Goal: Task Accomplishment & Management: Use online tool/utility

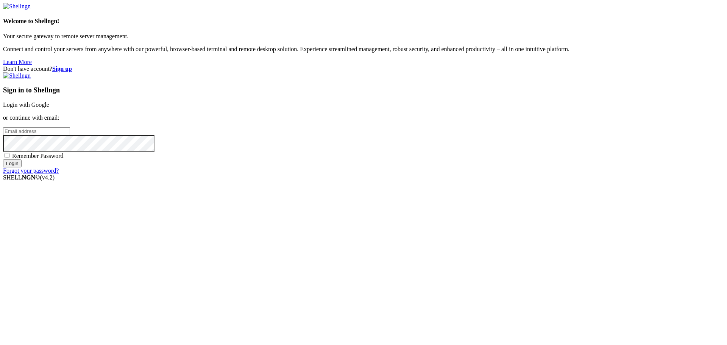
click at [49, 108] on link "Login with Google" at bounding box center [26, 104] width 46 height 6
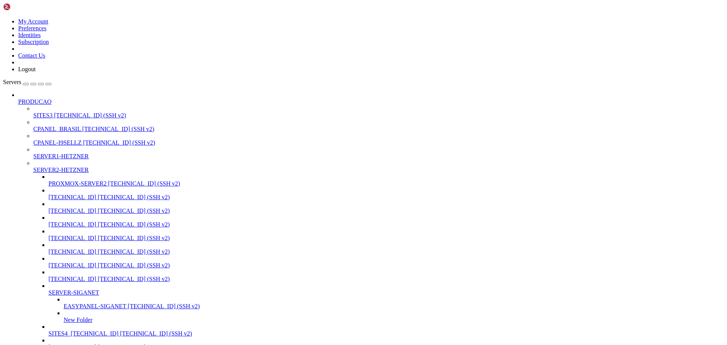
click at [58, 255] on span "[TECHNICAL_ID]" at bounding box center [72, 251] width 48 height 6
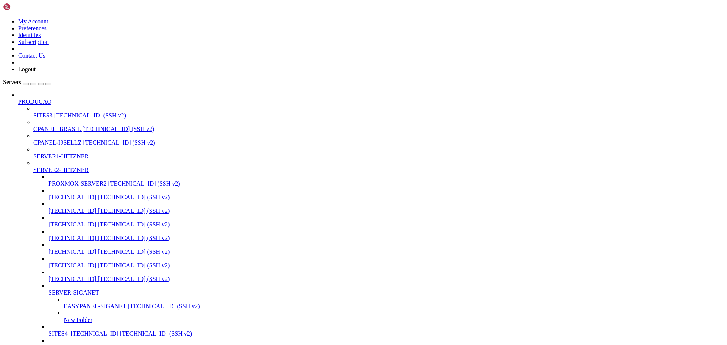
scroll to position [1210, 0]
drag, startPoint x: 47, startPoint y: 283, endPoint x: 50, endPoint y: 73, distance: 210.8
click at [34, 126] on span "[TECHNICAL_ID]" at bounding box center [57, 129] width 48 height 6
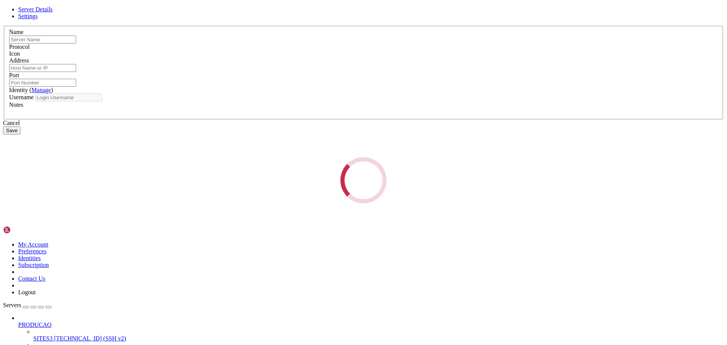
type input "[TECHNICAL_ID]"
type input "2233"
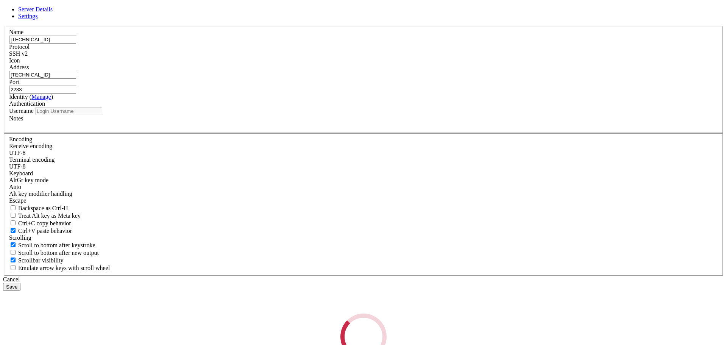
type input "root"
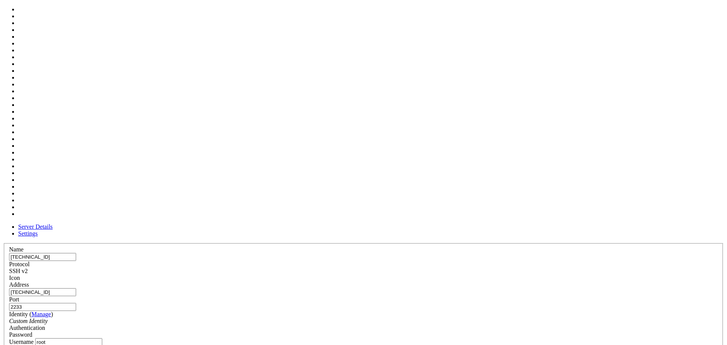
click at [453, 281] on div at bounding box center [363, 281] width 708 height 0
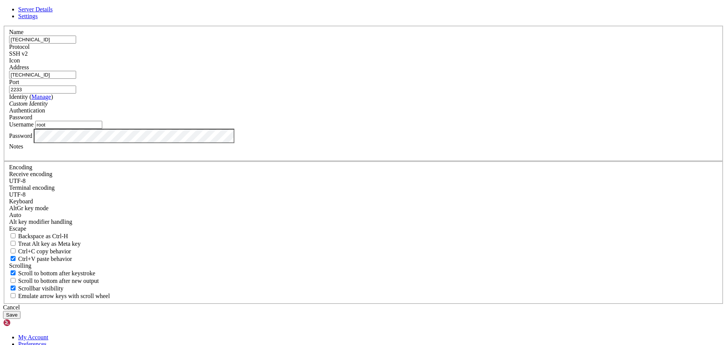
click at [20, 311] on button "Save" at bounding box center [11, 315] width 17 height 8
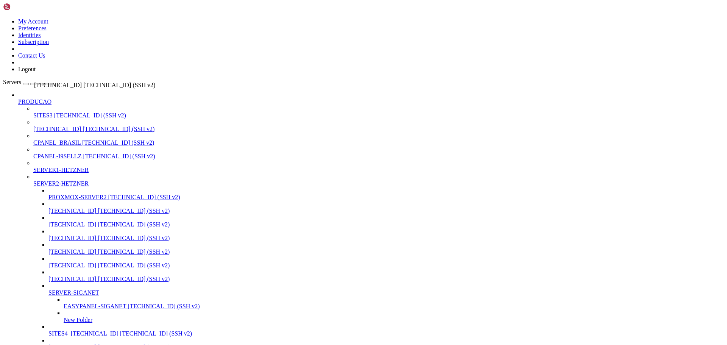
drag, startPoint x: 38, startPoint y: 285, endPoint x: 32, endPoint y: 78, distance: 206.7
click at [51, 126] on span "[TECHNICAL_ID]" at bounding box center [57, 129] width 48 height 6
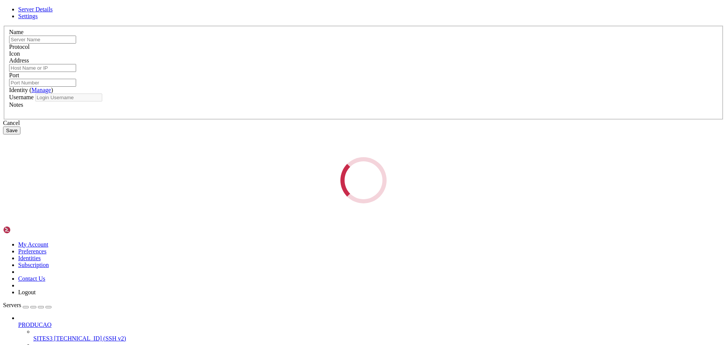
type input "[TECHNICAL_ID]"
type input "22"
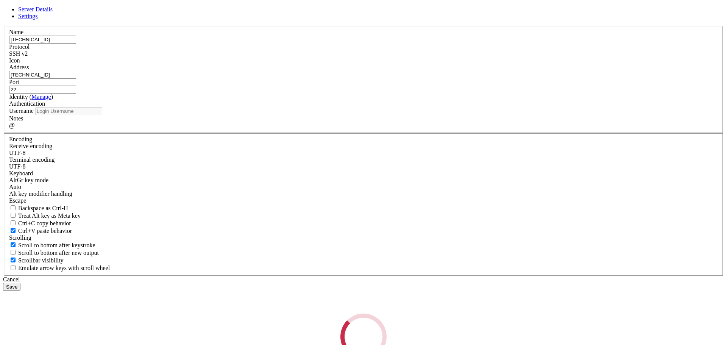
type input "root"
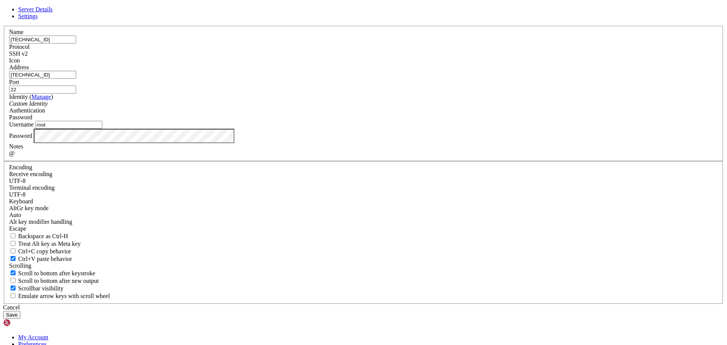
click at [453, 64] on div at bounding box center [363, 64] width 708 height 0
click at [452, 64] on div at bounding box center [363, 64] width 708 height 0
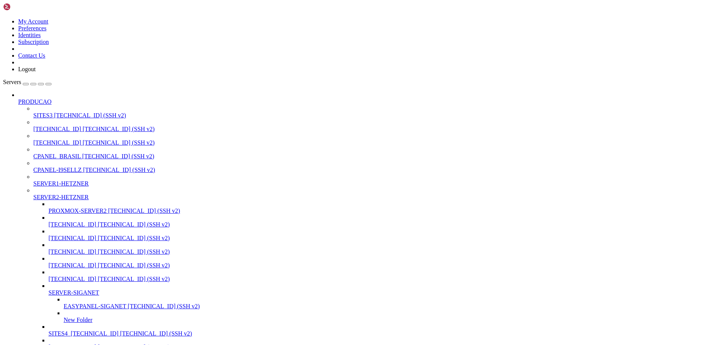
click at [50, 139] on span "[TECHNICAL_ID]" at bounding box center [57, 142] width 48 height 6
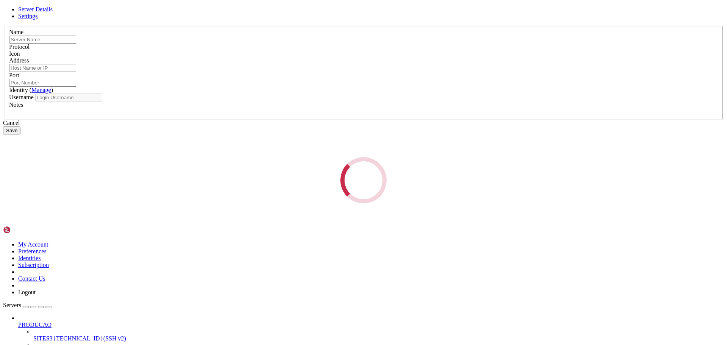
type input "[TECHNICAL_ID]"
type input "2233"
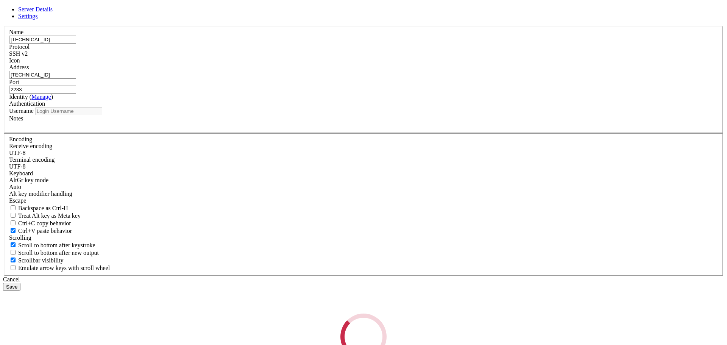
type input "root"
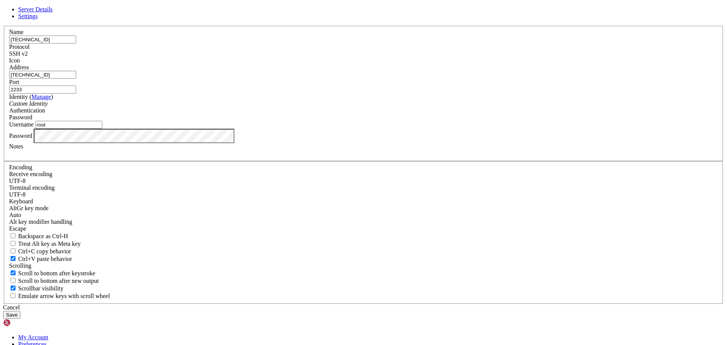
drag, startPoint x: 305, startPoint y: 103, endPoint x: 240, endPoint y: 101, distance: 65.5
click at [240, 101] on div "Server Details Settings Name [TECHNICAL_ID] Protocol SSH v2 Icon" at bounding box center [363, 162] width 721 height 313
type input "p"
type input "PORTAINER-EVOLUITON2"
click at [20, 311] on button "Save" at bounding box center [11, 315] width 17 height 8
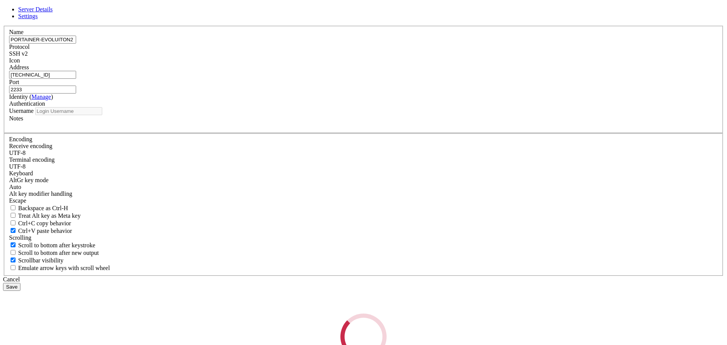
type input "root"
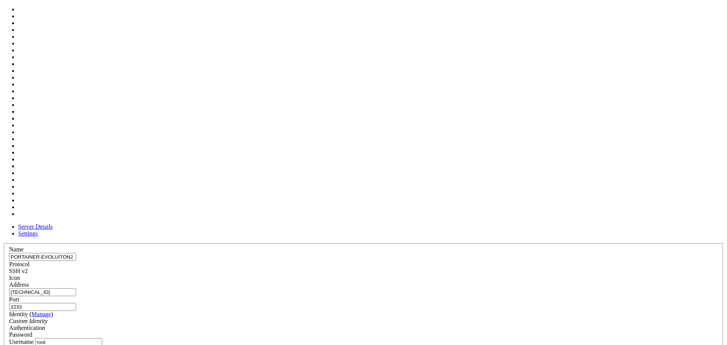
click at [457, 281] on div at bounding box center [363, 281] width 708 height 0
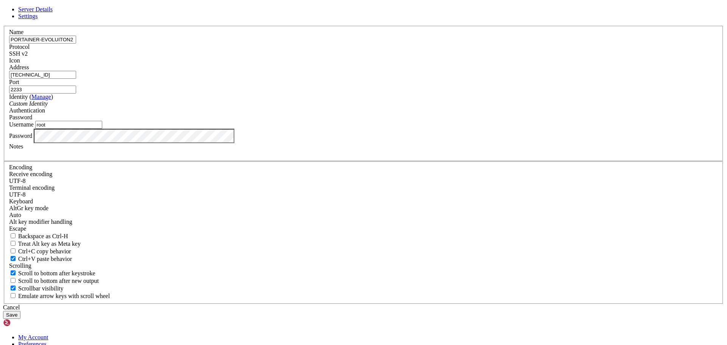
click at [20, 311] on button "Save" at bounding box center [11, 315] width 17 height 8
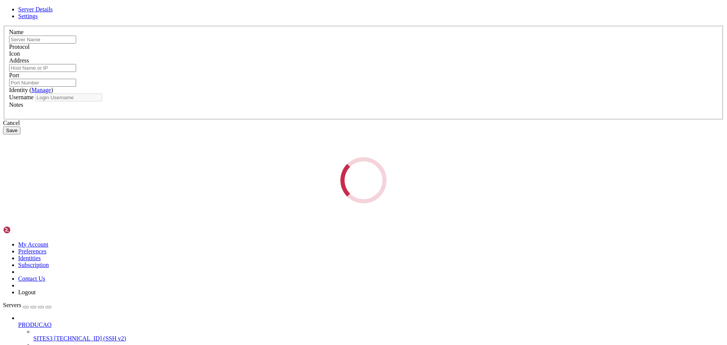
type input "[TECHNICAL_ID]"
type input "22"
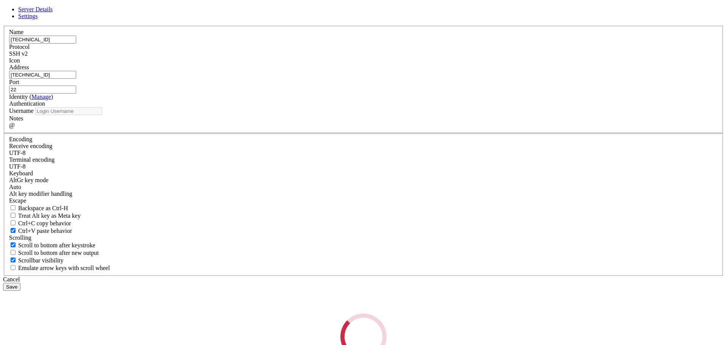
type input "root"
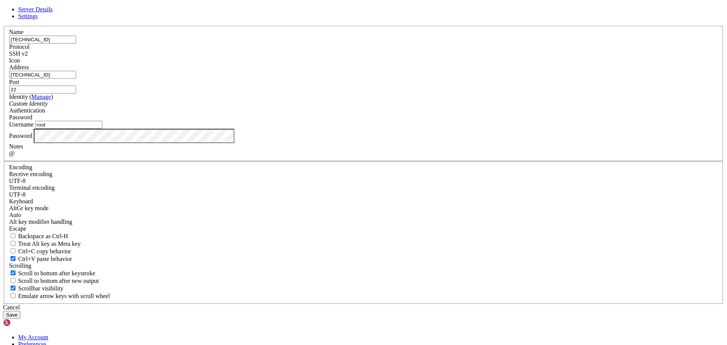
drag, startPoint x: 308, startPoint y: 102, endPoint x: 241, endPoint y: 101, distance: 67.0
click at [241, 101] on div "Server Details Settings Name [TECHNICAL_ID] Protocol SSH v2 Icon" at bounding box center [363, 162] width 721 height 313
type input "s"
type input "SITES4-[TECHNICAL_ID]"
click at [20, 311] on button "Save" at bounding box center [11, 315] width 17 height 8
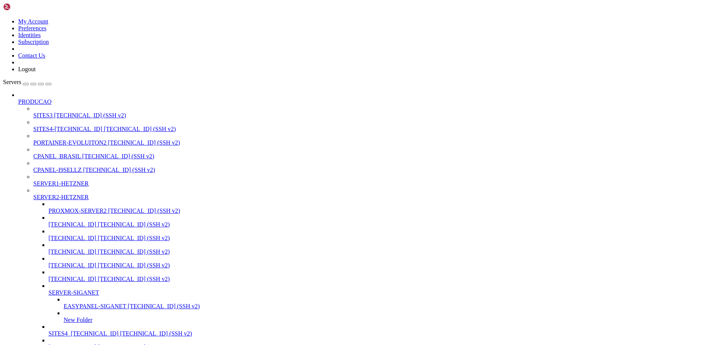
drag, startPoint x: 94, startPoint y: 23, endPoint x: 113, endPoint y: 25, distance: 18.7
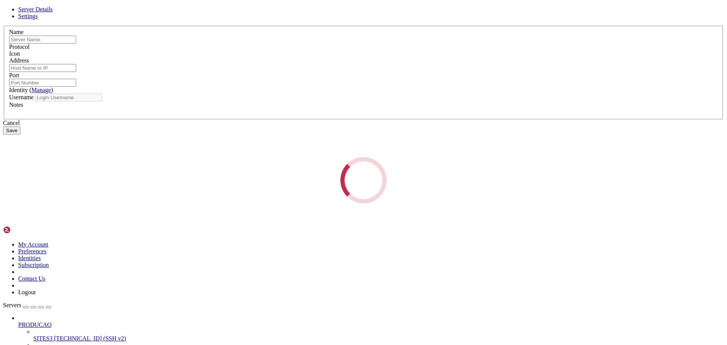
type input "SITES3"
type input "[TECHNICAL_ID]"
type input "22"
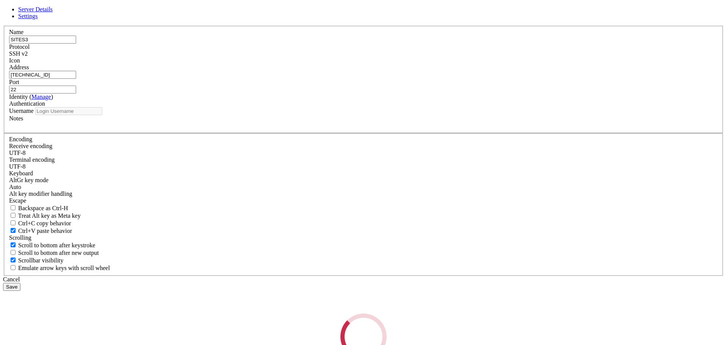
type input "root"
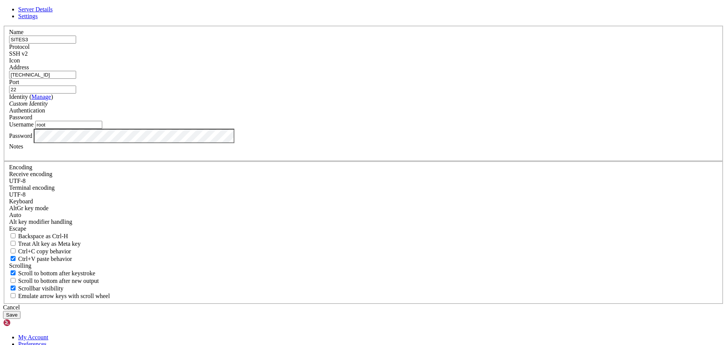
click at [76, 44] on input "SITES3" at bounding box center [42, 40] width 67 height 8
type input "SITES3-[TECHNICAL_ID]"
click at [20, 311] on button "Save" at bounding box center [11, 315] width 17 height 8
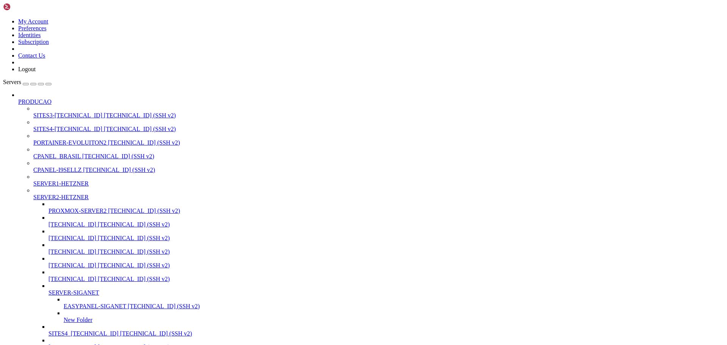
click at [49, 112] on span "SITES3-[TECHNICAL_ID]" at bounding box center [67, 115] width 69 height 6
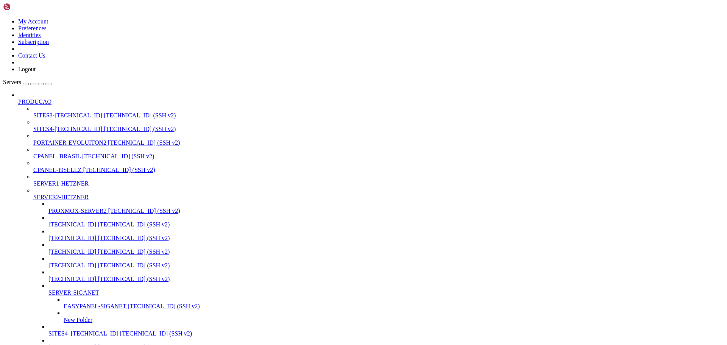
click at [48, 112] on span "SITES3-[TECHNICAL_ID]" at bounding box center [67, 115] width 69 height 6
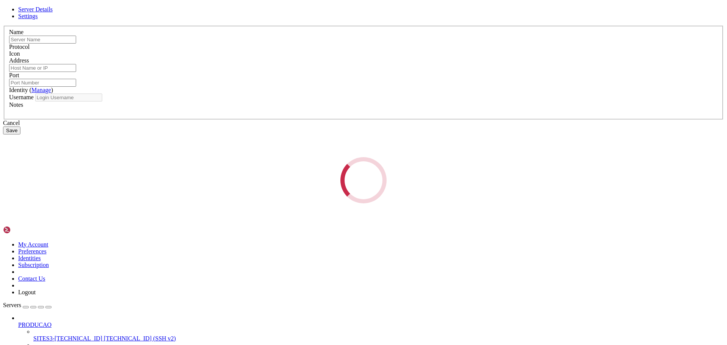
type input "SITES3-[TECHNICAL_ID]"
type input "[TECHNICAL_ID]"
type input "22"
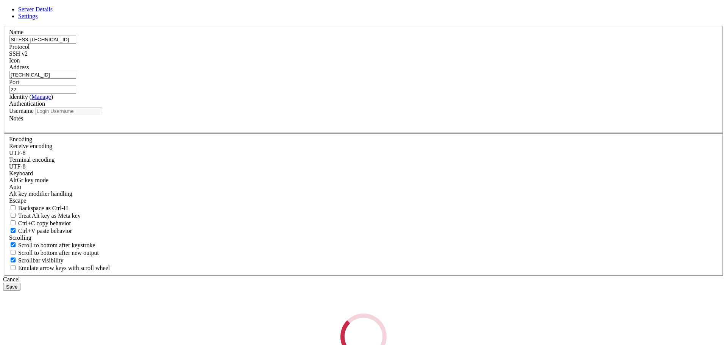
type input "root"
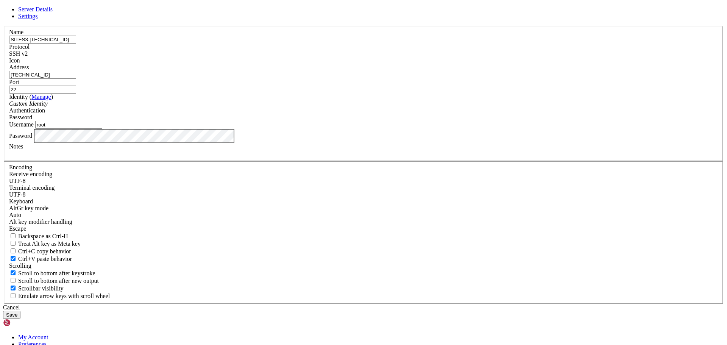
click at [20, 311] on button "Save" at bounding box center [11, 315] width 17 height 8
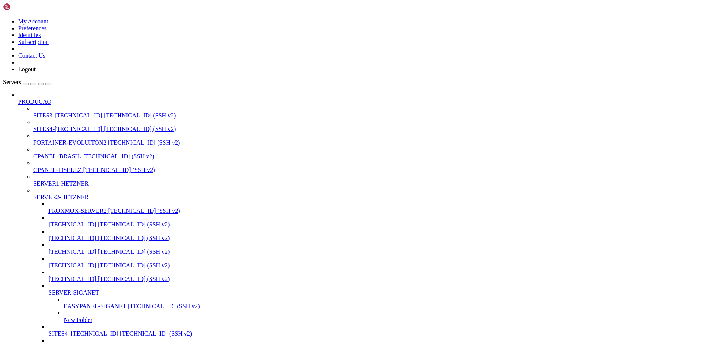
click at [50, 126] on span "SITES4-[TECHNICAL_ID]" at bounding box center [67, 129] width 69 height 6
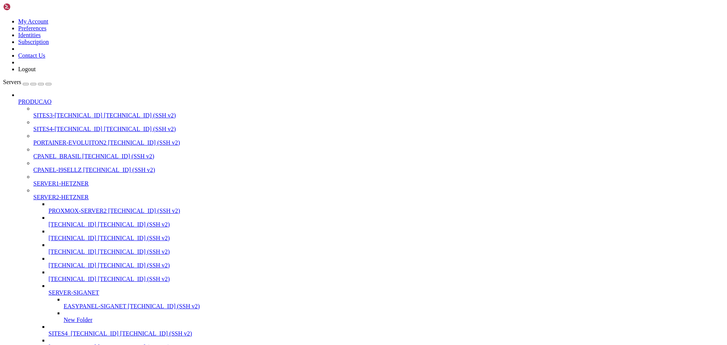
click at [50, 126] on span "SITES4-[TECHNICAL_ID]" at bounding box center [67, 129] width 69 height 6
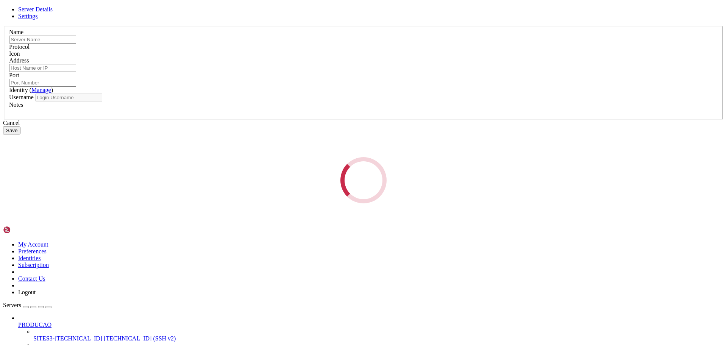
type input "SITES4-[TECHNICAL_ID]"
type input "[TECHNICAL_ID]"
type input "22"
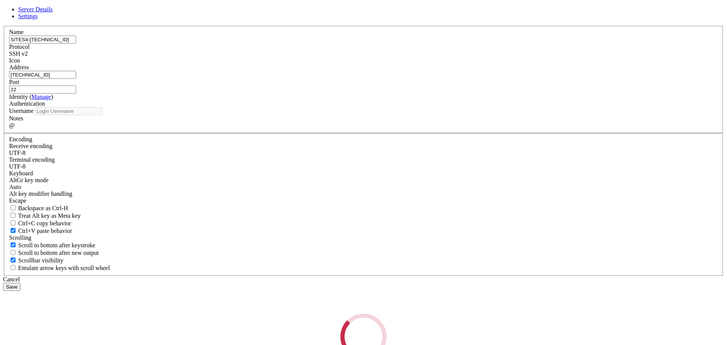
type input "root"
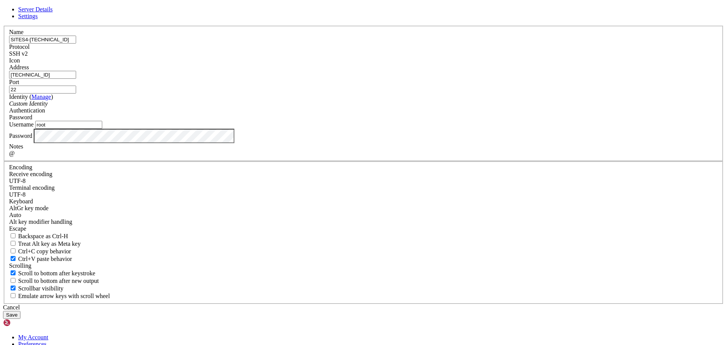
click at [418, 304] on div "Cancel" at bounding box center [363, 307] width 721 height 7
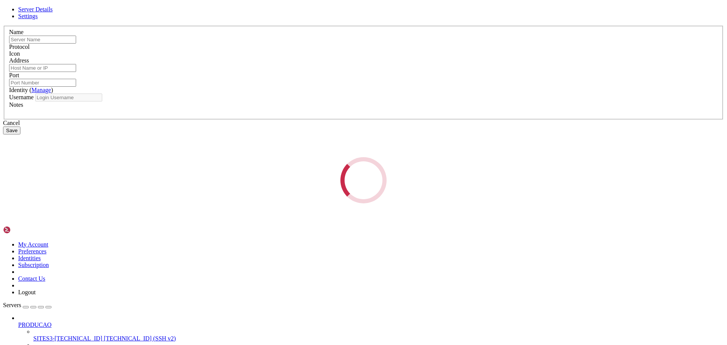
type input "SITES4-[TECHNICAL_ID]"
type input "[TECHNICAL_ID]"
type input "22"
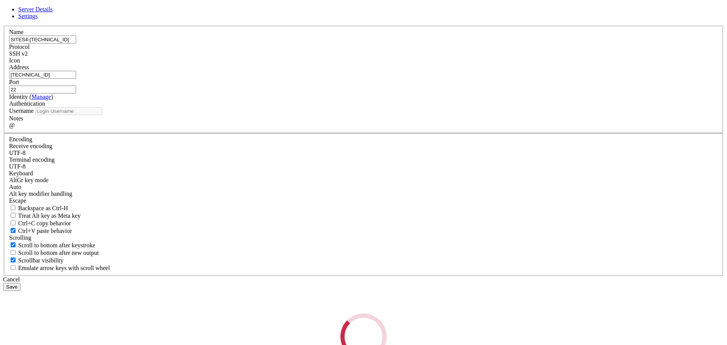
type input "root"
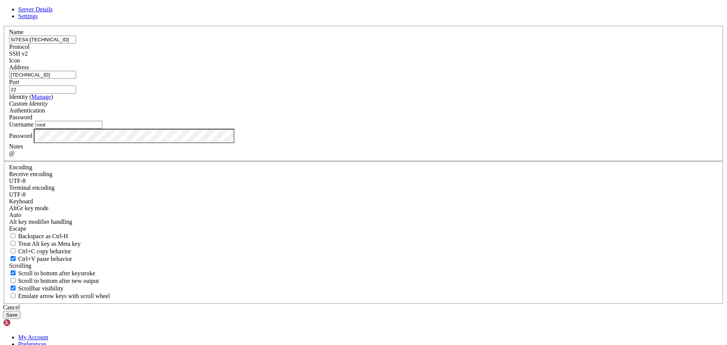
click at [76, 93] on input "22" at bounding box center [42, 90] width 67 height 8
type input "2233"
click at [20, 311] on button "Save" at bounding box center [11, 315] width 17 height 8
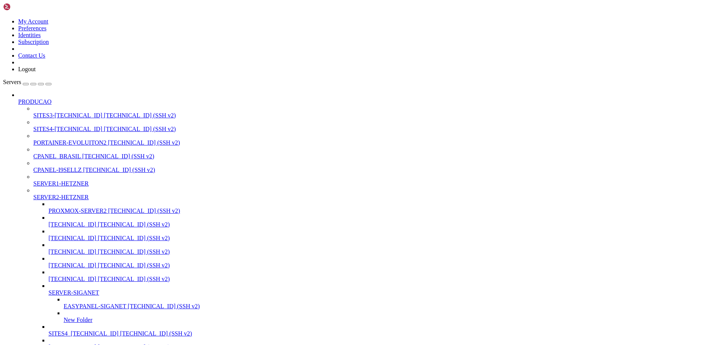
click at [70, 126] on span "SITES4-[TECHNICAL_ID]" at bounding box center [67, 129] width 69 height 6
click at [58, 112] on span "SITES3-[TECHNICAL_ID]" at bounding box center [67, 115] width 69 height 6
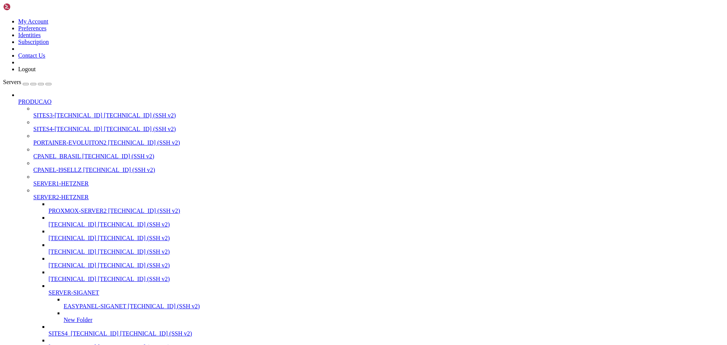
click at [43, 126] on span "SITES4-[TECHNICAL_ID]" at bounding box center [67, 129] width 69 height 6
click at [45, 112] on span "SITES3-[TECHNICAL_ID]" at bounding box center [67, 115] width 69 height 6
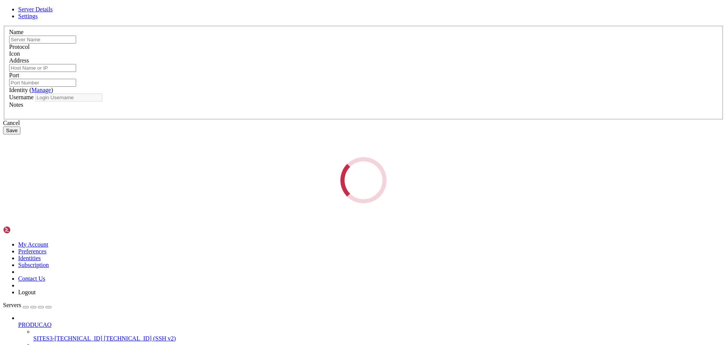
type input "SITES3-[TECHNICAL_ID]"
type input "[TECHNICAL_ID]"
type input "22"
type input "root"
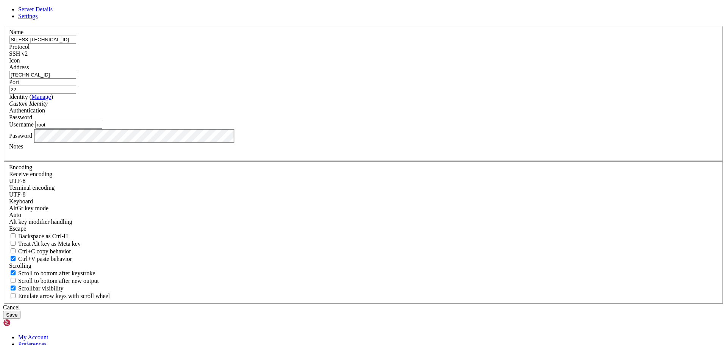
click at [416, 304] on div "Cancel" at bounding box center [363, 307] width 721 height 7
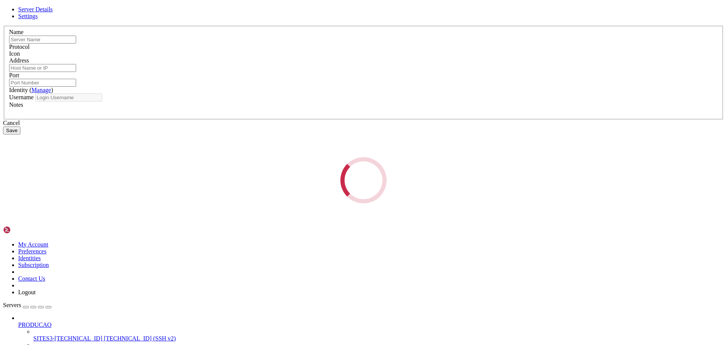
type input "SITES3-[TECHNICAL_ID]"
type input "[TECHNICAL_ID]"
type input "22"
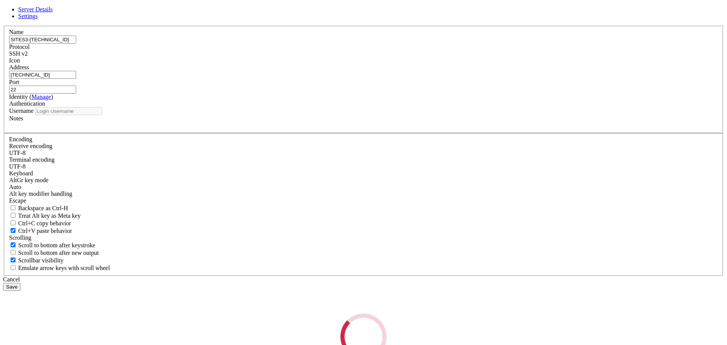
type input "root"
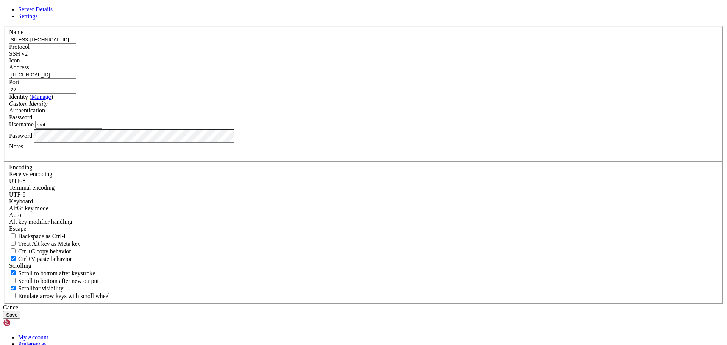
click at [76, 93] on input "22" at bounding box center [42, 90] width 67 height 8
type input "2233"
click at [20, 311] on button "Save" at bounding box center [11, 315] width 17 height 8
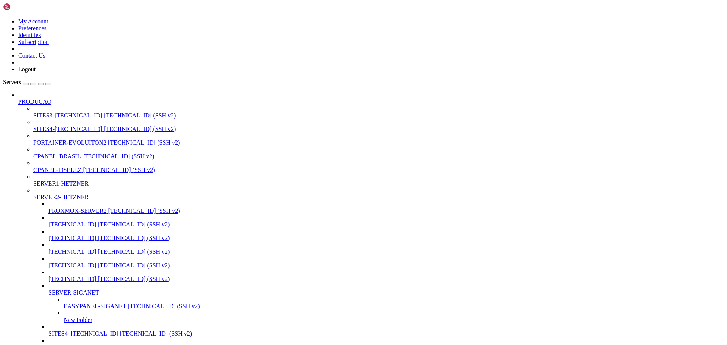
click at [104, 112] on span "[TECHNICAL_ID] (SSH v2)" at bounding box center [140, 115] width 72 height 6
click at [63, 126] on span "SITES4-[TECHNICAL_ID]" at bounding box center [67, 129] width 69 height 6
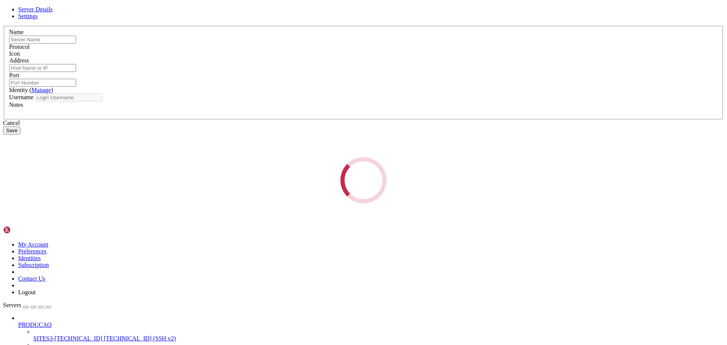
type input "SITES4-[TECHNICAL_ID]"
type input "[TECHNICAL_ID]"
type input "2233"
type input "root"
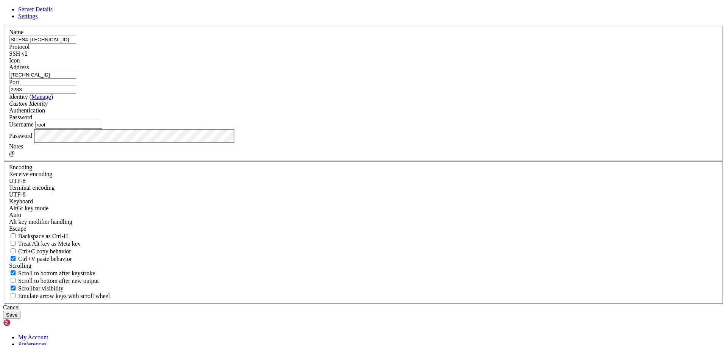
click at [20, 311] on button "Save" at bounding box center [11, 315] width 17 height 8
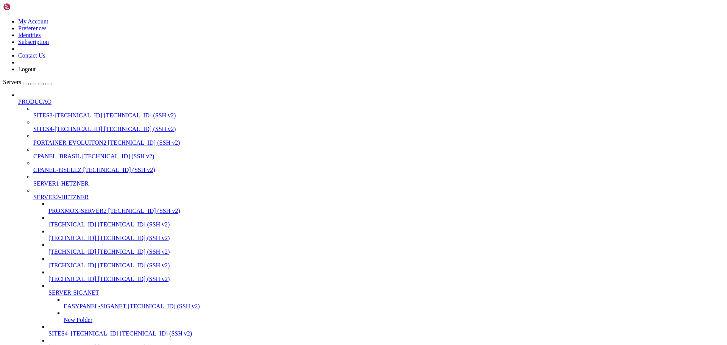
click at [68, 126] on span "SITES4-[TECHNICAL_ID]" at bounding box center [67, 129] width 69 height 6
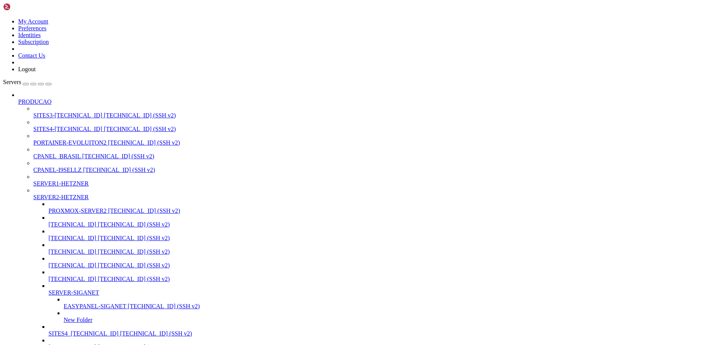
drag, startPoint x: 12, startPoint y: 1044, endPoint x: 273, endPoint y: 1164, distance: 287.2
drag, startPoint x: 232, startPoint y: 1140, endPoint x: 107, endPoint y: 1096, distance: 132.4
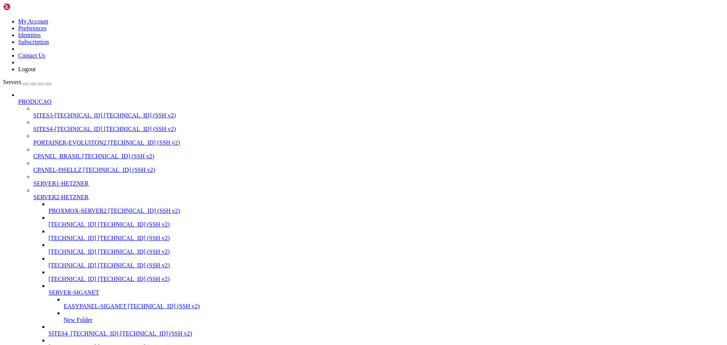
drag, startPoint x: 192, startPoint y: 1074, endPoint x: 216, endPoint y: 1131, distance: 61.6
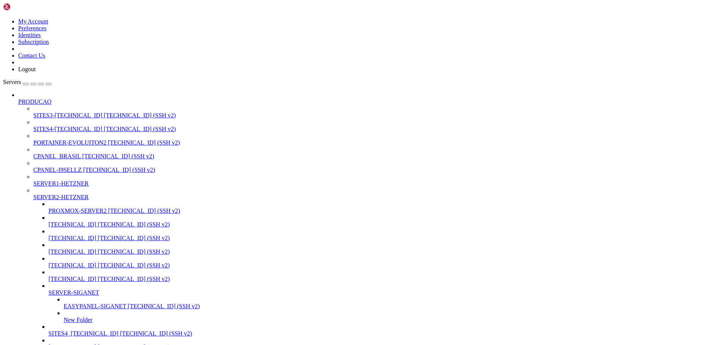
drag, startPoint x: 307, startPoint y: 1161, endPoint x: 6, endPoint y: 1155, distance: 300.2
drag, startPoint x: 108, startPoint y: 1165, endPoint x: 195, endPoint y: 1164, distance: 86.7
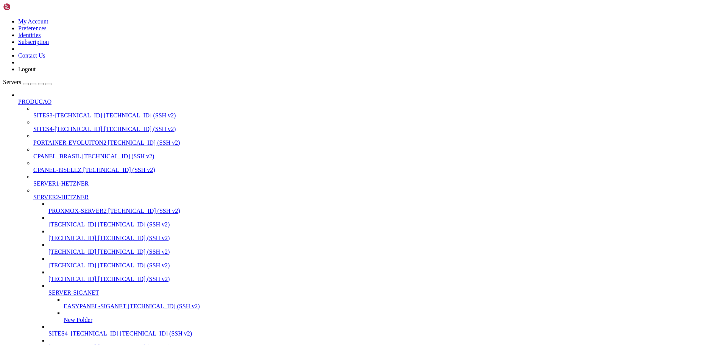
drag, startPoint x: 131, startPoint y: 1167, endPoint x: 380, endPoint y: 1136, distance: 251.0
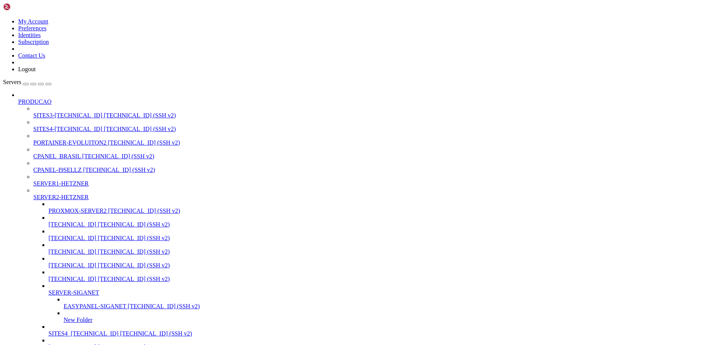
scroll to position [11465, 0]
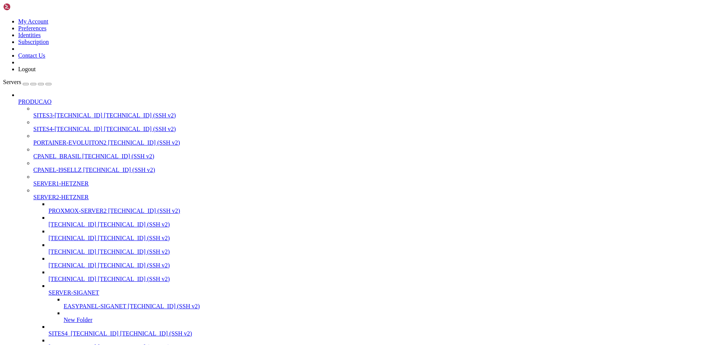
drag, startPoint x: 275, startPoint y: 1158, endPoint x: 220, endPoint y: 1151, distance: 55.0
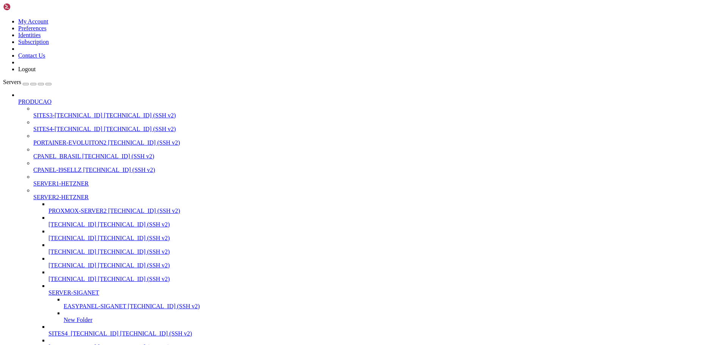
scroll to position [11510, 0]
drag, startPoint x: 93, startPoint y: 1163, endPoint x: 353, endPoint y: 1121, distance: 263.0
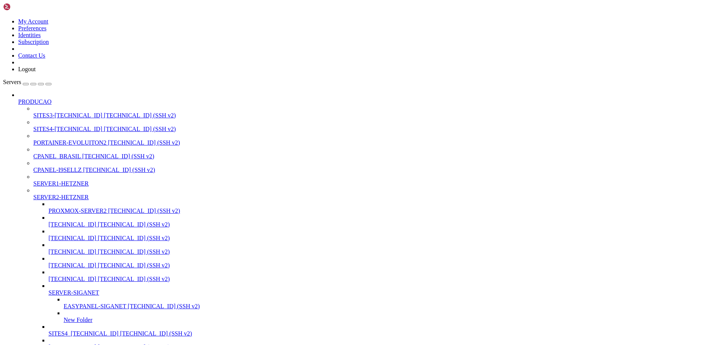
scroll to position [11722, 0]
drag, startPoint x: 5, startPoint y: 1082, endPoint x: 50, endPoint y: 1115, distance: 55.3
drag, startPoint x: 6, startPoint y: 1085, endPoint x: 153, endPoint y: 1160, distance: 164.9
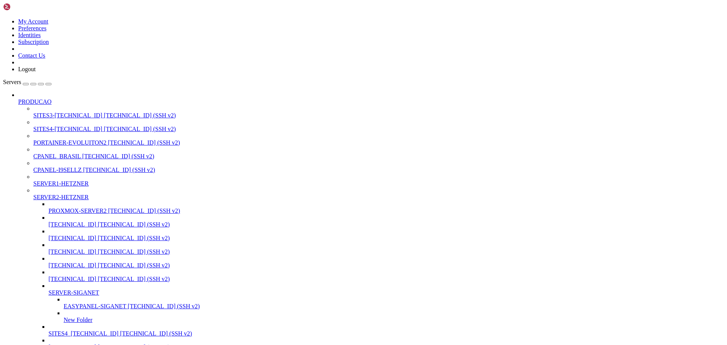
drag, startPoint x: 366, startPoint y: 1114, endPoint x: 285, endPoint y: 1126, distance: 81.1
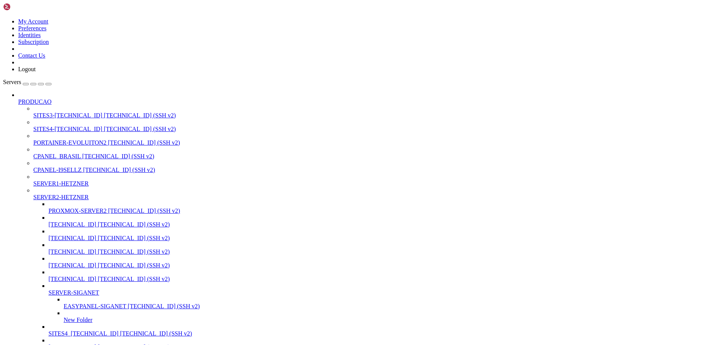
scroll to position [11967, 0]
drag, startPoint x: 240, startPoint y: 1158, endPoint x: 311, endPoint y: 1165, distance: 72.2
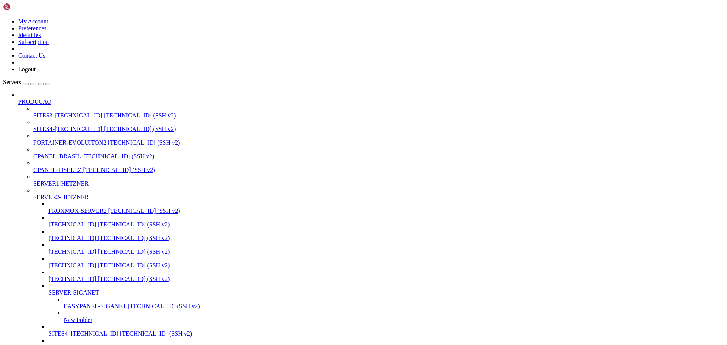
drag, startPoint x: 241, startPoint y: 1170, endPoint x: 486, endPoint y: 1140, distance: 246.7
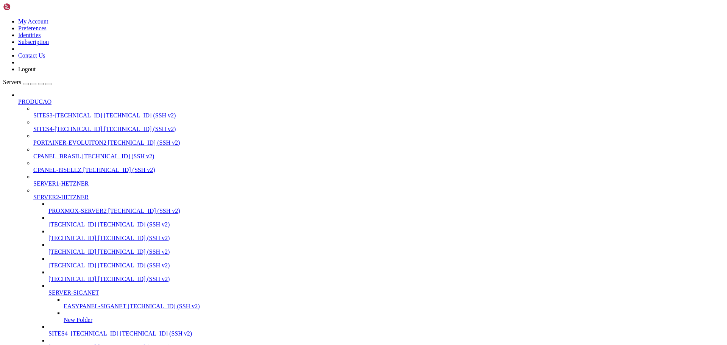
drag, startPoint x: 381, startPoint y: 1114, endPoint x: 267, endPoint y: 1131, distance: 114.8
